Goal: Find specific page/section: Find specific page/section

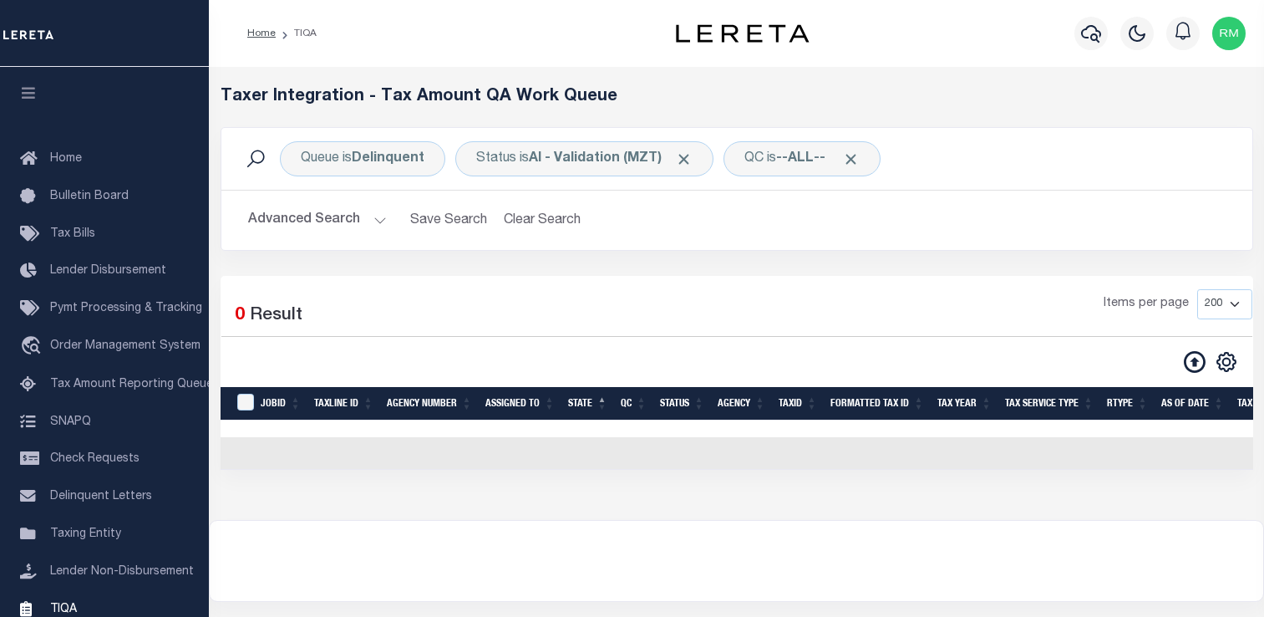
select select "200"
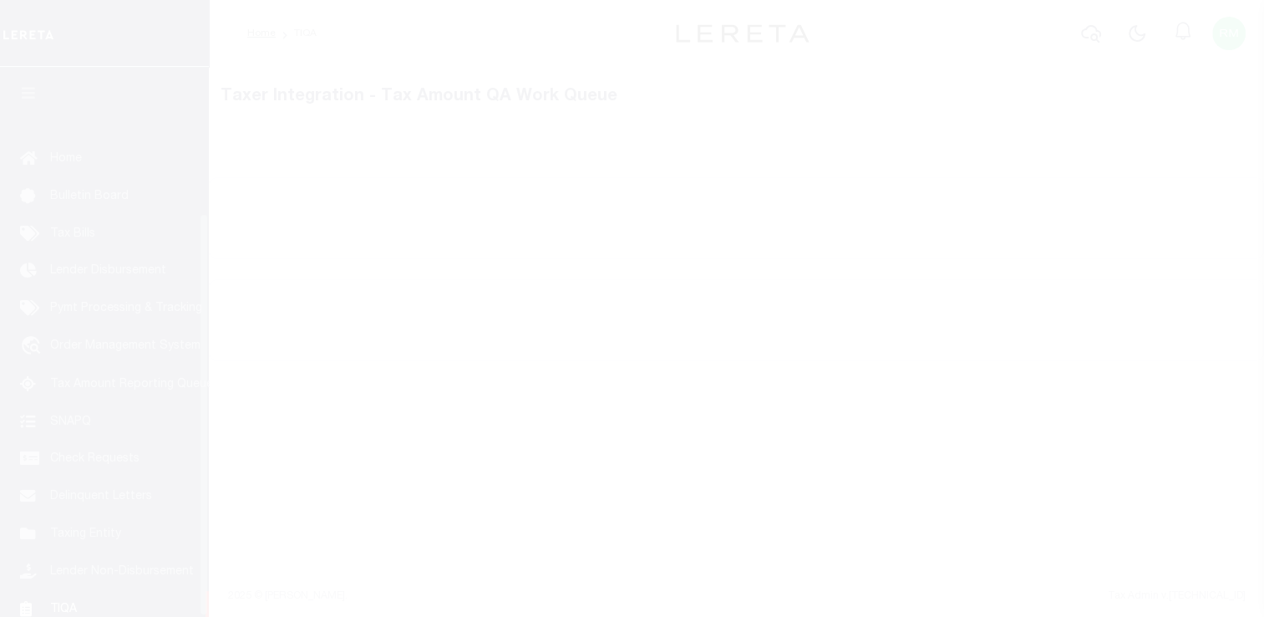
scroll to position [200, 0]
select select "200"
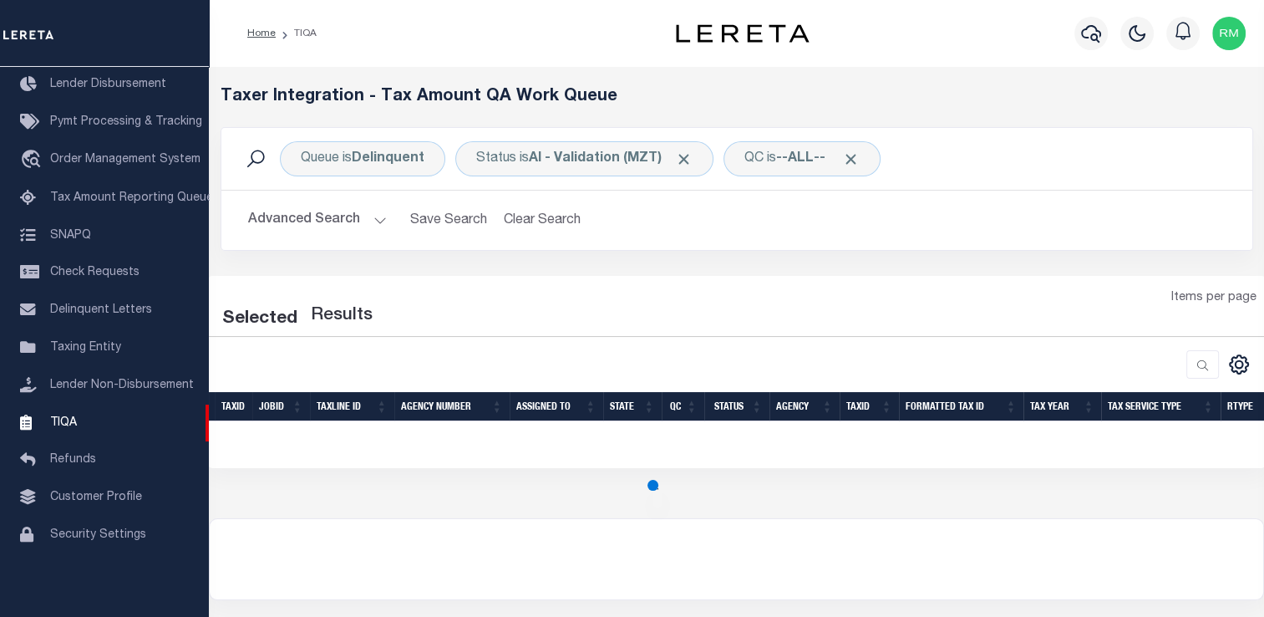
select select "200"
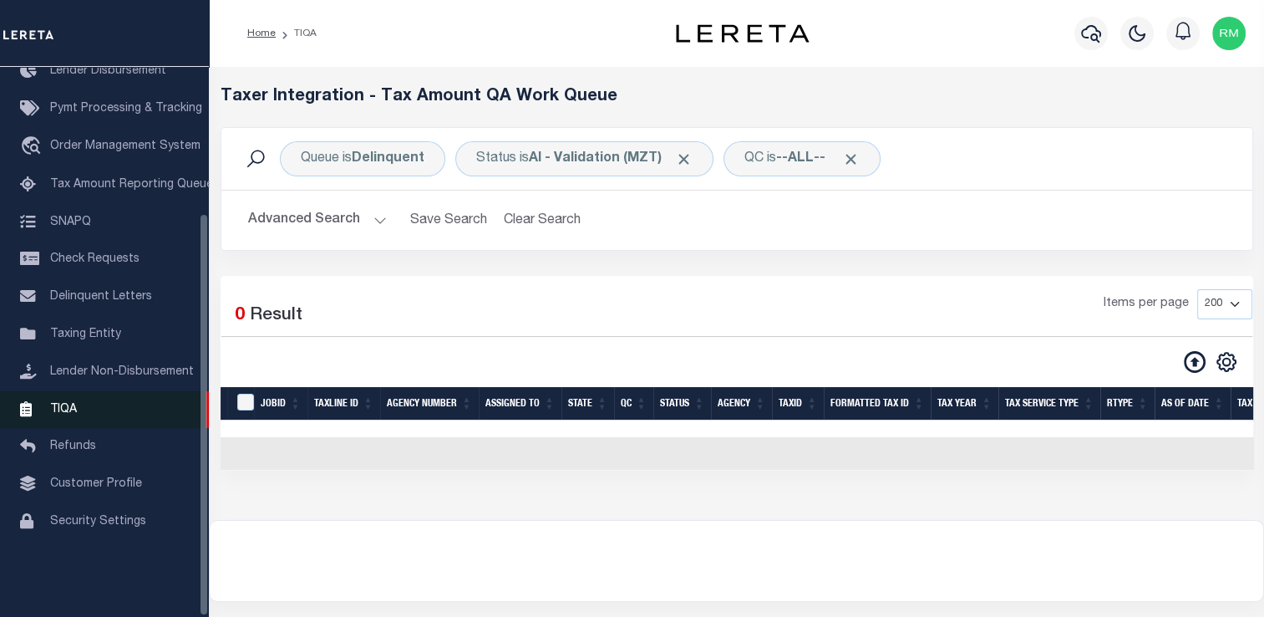
click at [95, 423] on link "TIQA" at bounding box center [104, 410] width 209 height 38
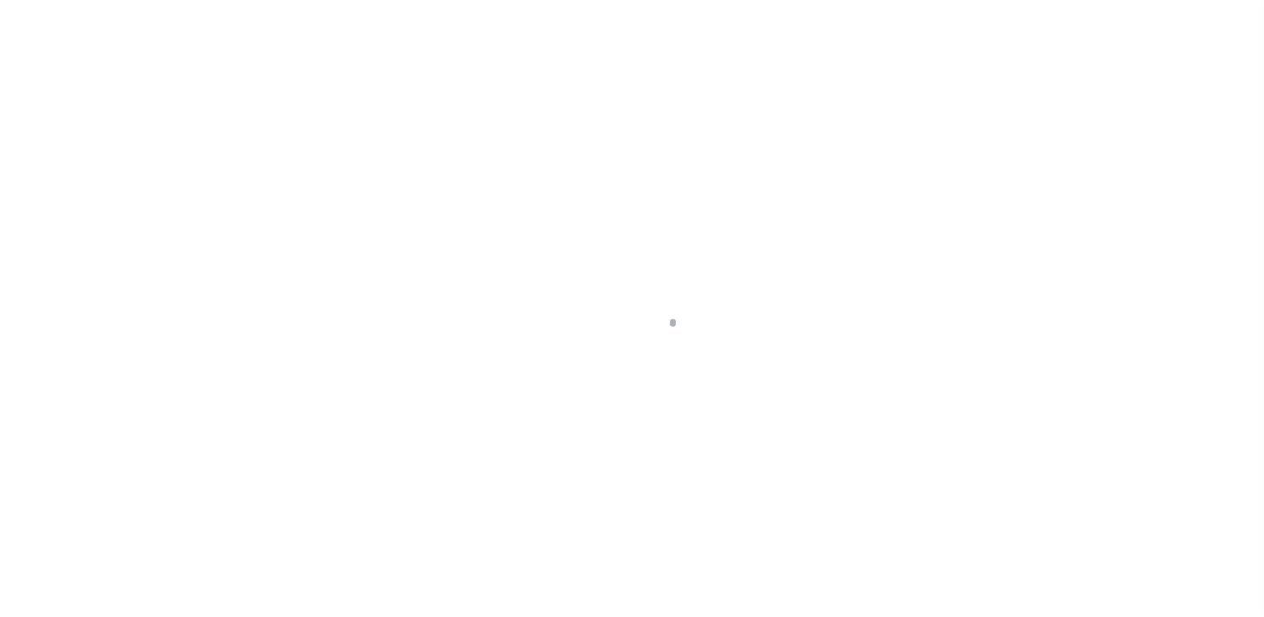
scroll to position [200, 0]
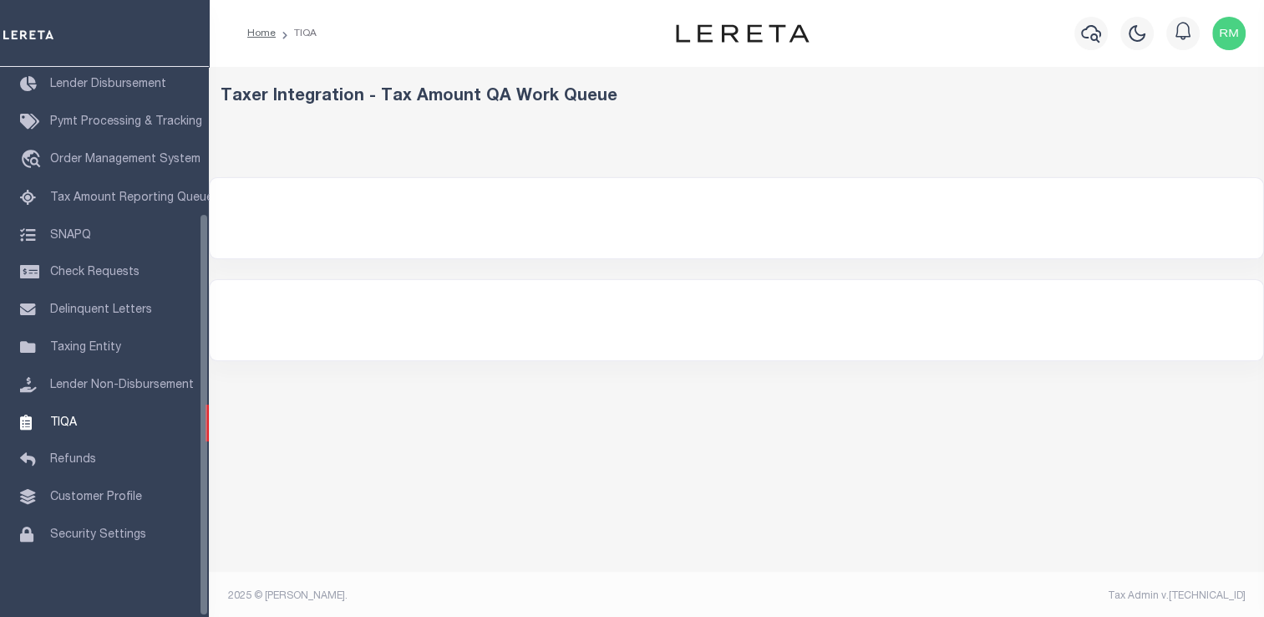
select select "200"
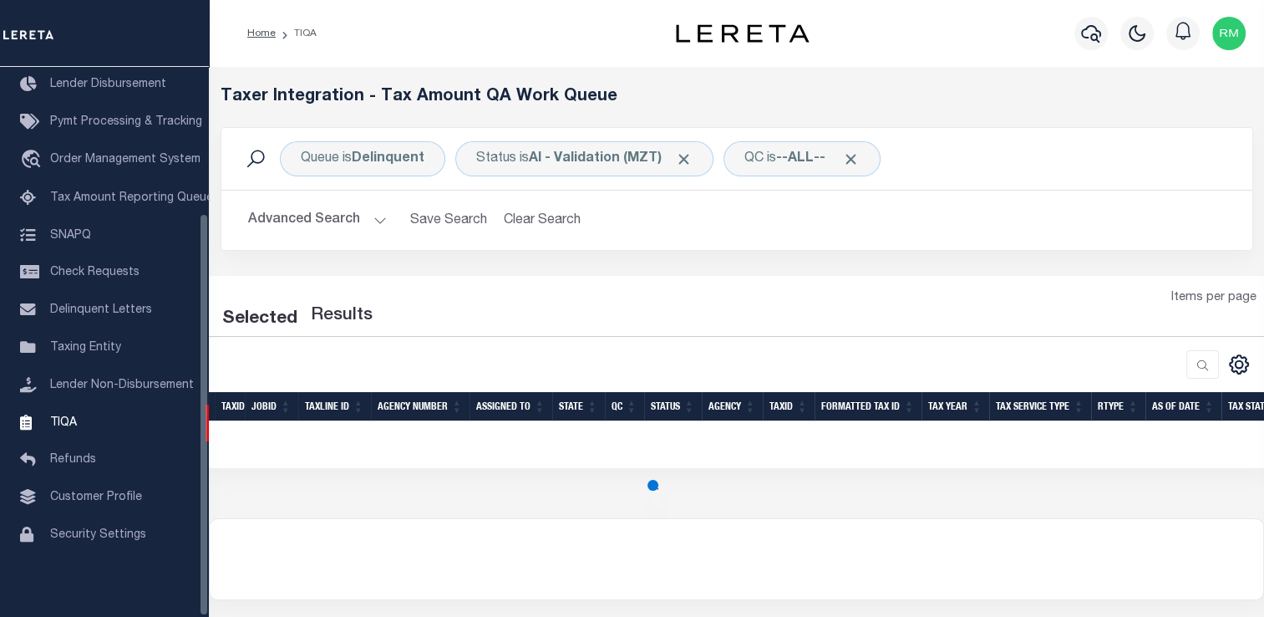
select select "200"
